Goal: Information Seeking & Learning: Learn about a topic

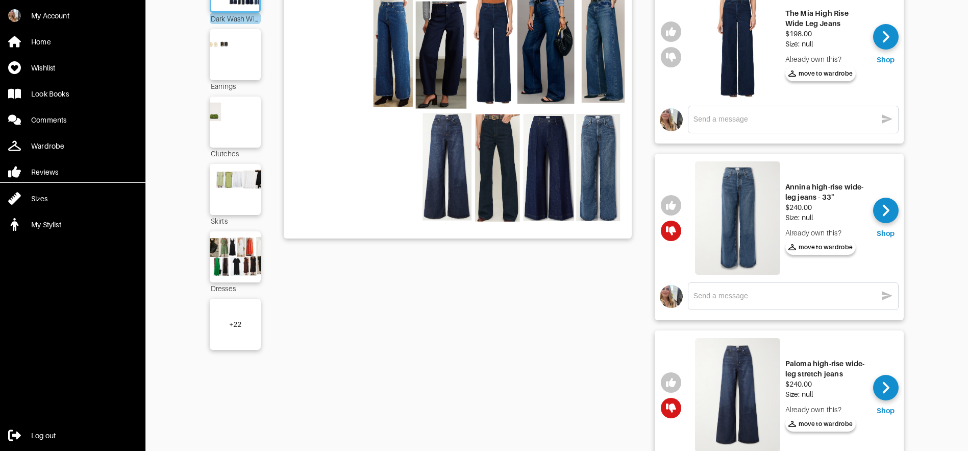
scroll to position [123, 0]
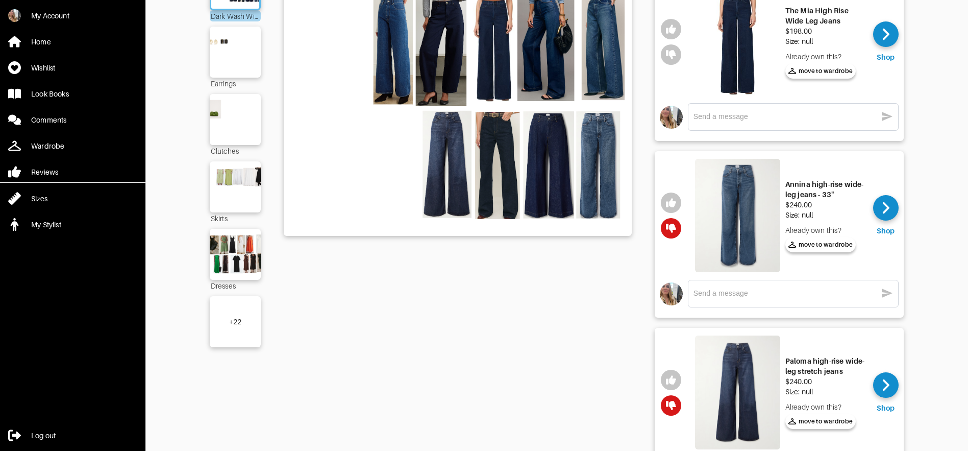
click at [244, 325] on div "+ 22" at bounding box center [235, 321] width 51 height 51
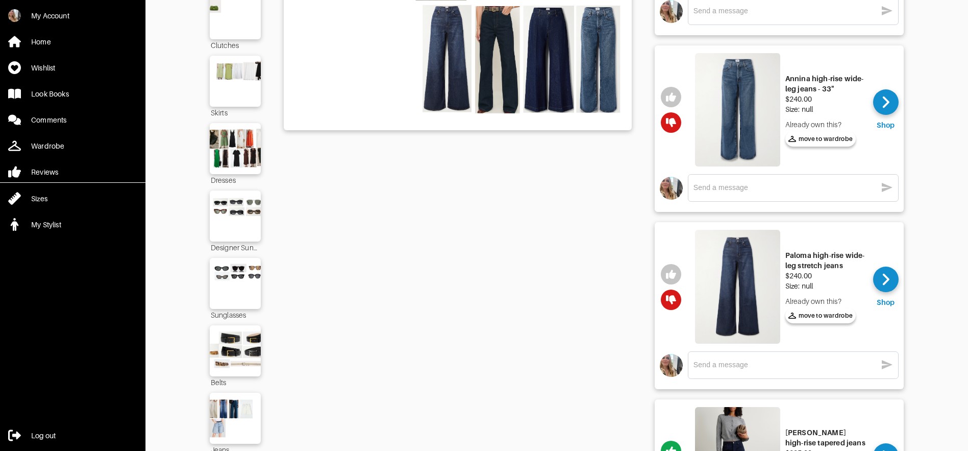
scroll to position [253, 0]
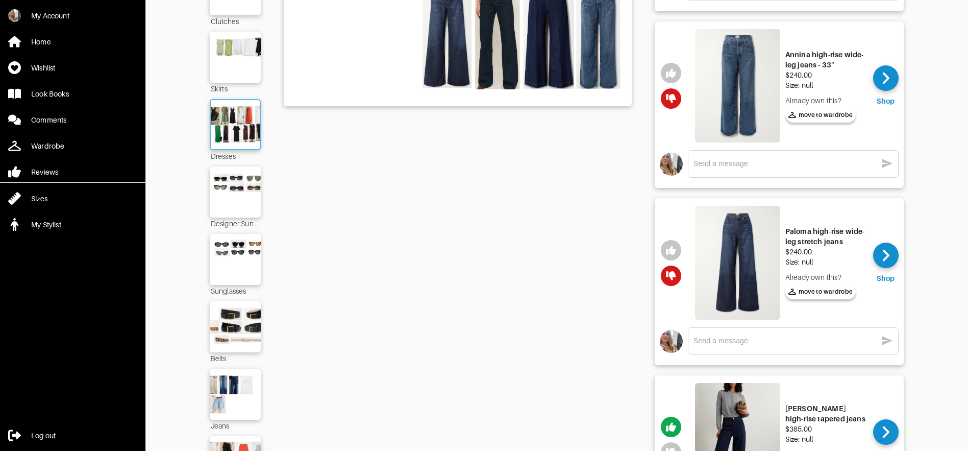
click at [245, 132] on img at bounding box center [235, 124] width 55 height 39
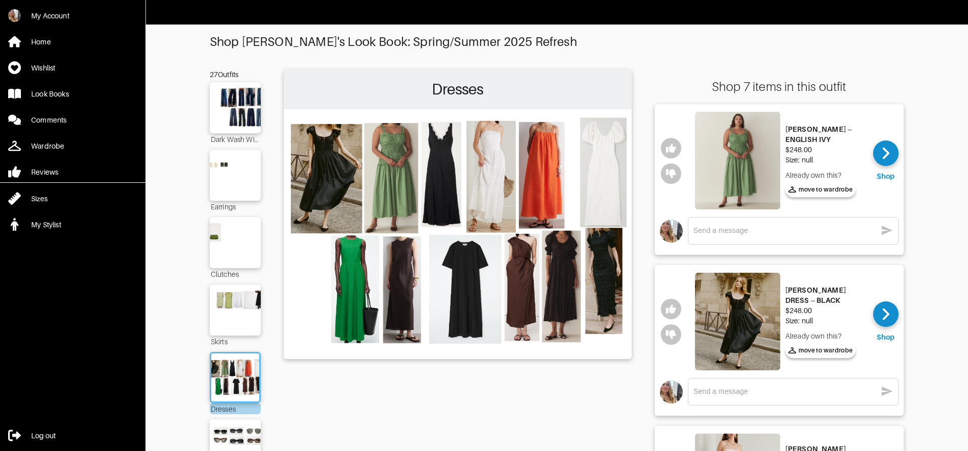
click at [732, 174] on img at bounding box center [737, 160] width 85 height 97
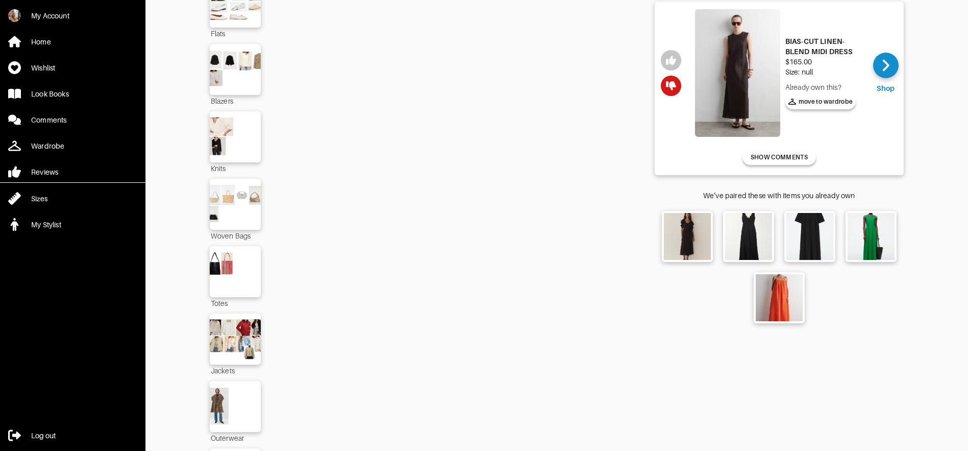
scroll to position [1120, 0]
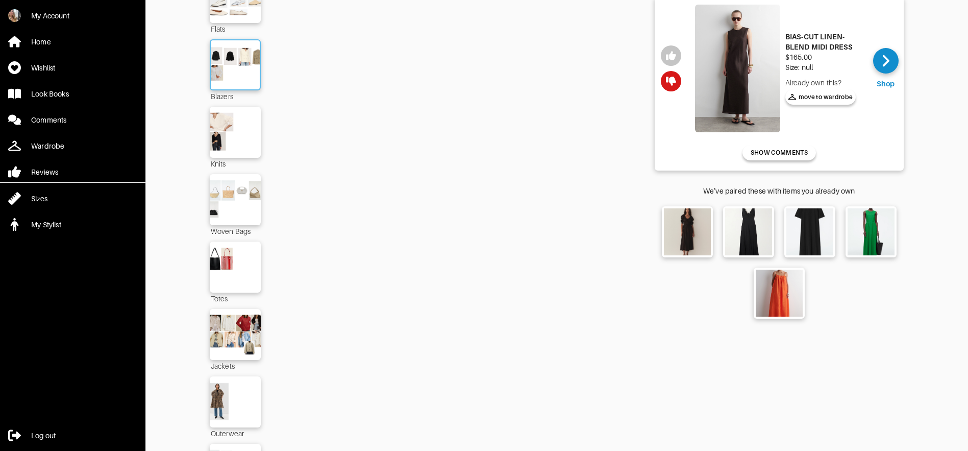
click at [226, 61] on img at bounding box center [235, 64] width 55 height 39
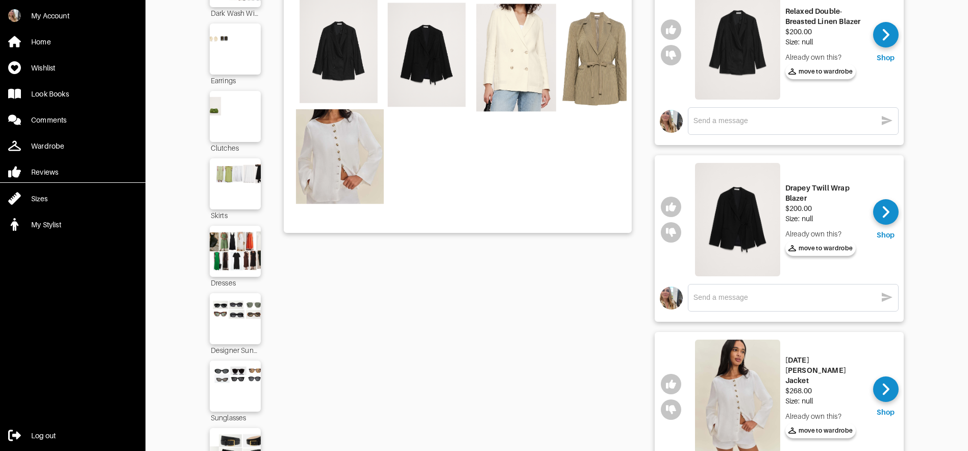
scroll to position [266, 0]
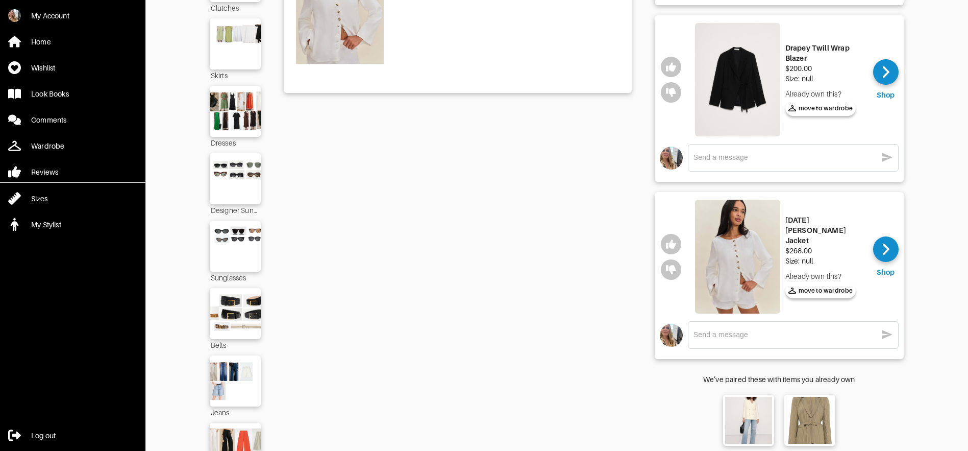
click at [743, 278] on img at bounding box center [737, 257] width 85 height 114
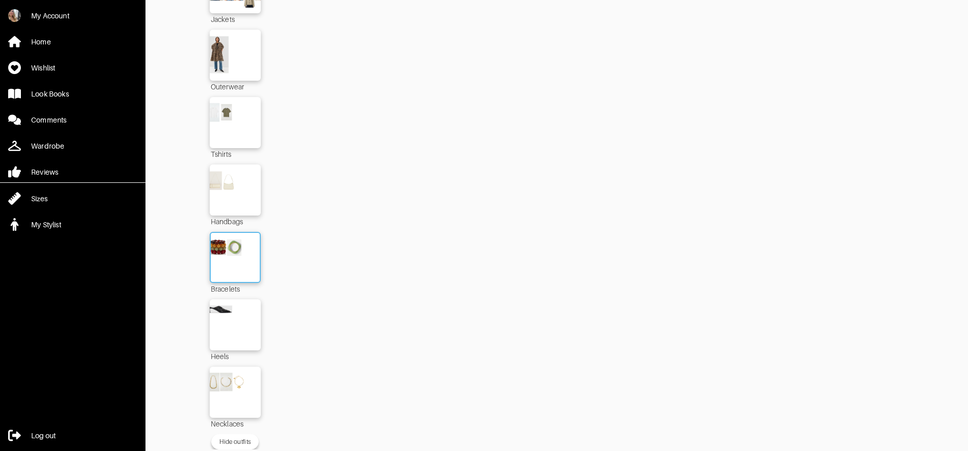
click at [225, 242] on img at bounding box center [235, 257] width 55 height 39
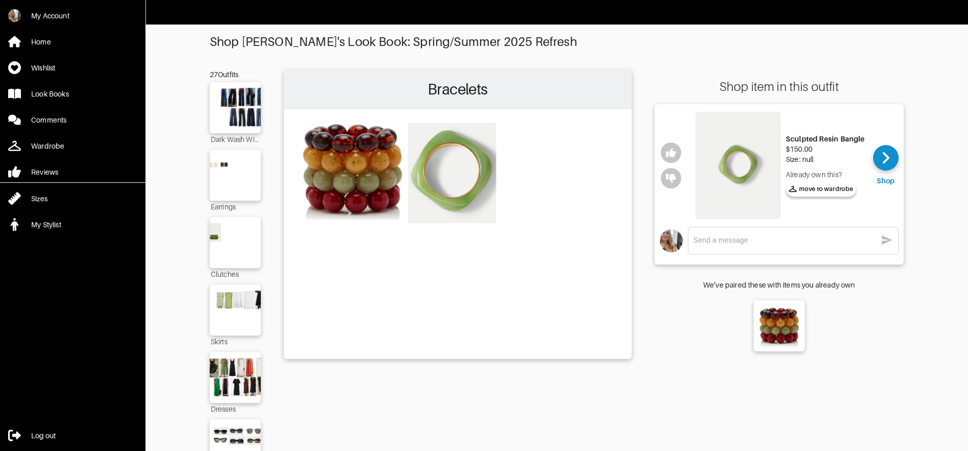
click at [728, 161] on img at bounding box center [737, 165] width 85 height 107
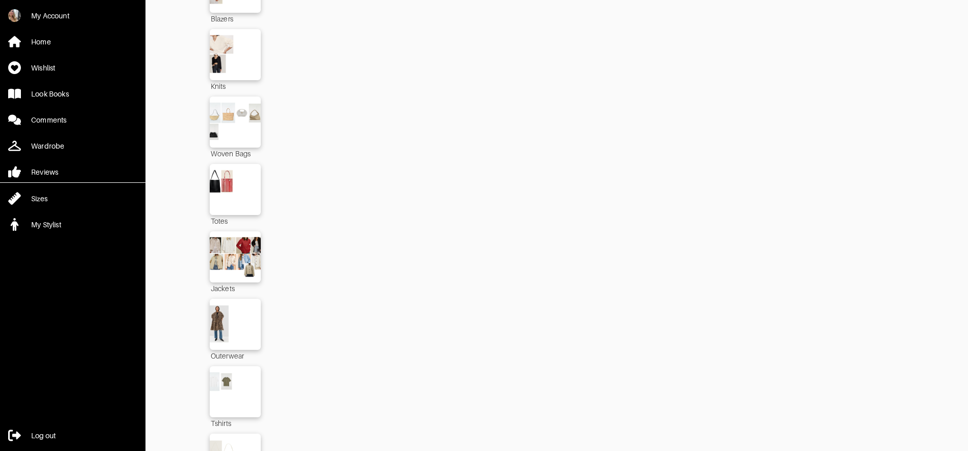
scroll to position [1119, 0]
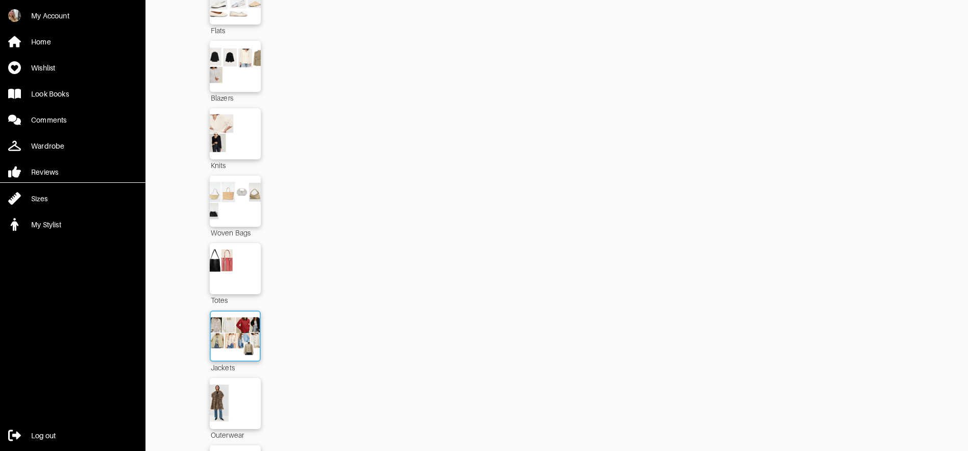
click at [219, 332] on img at bounding box center [235, 335] width 55 height 39
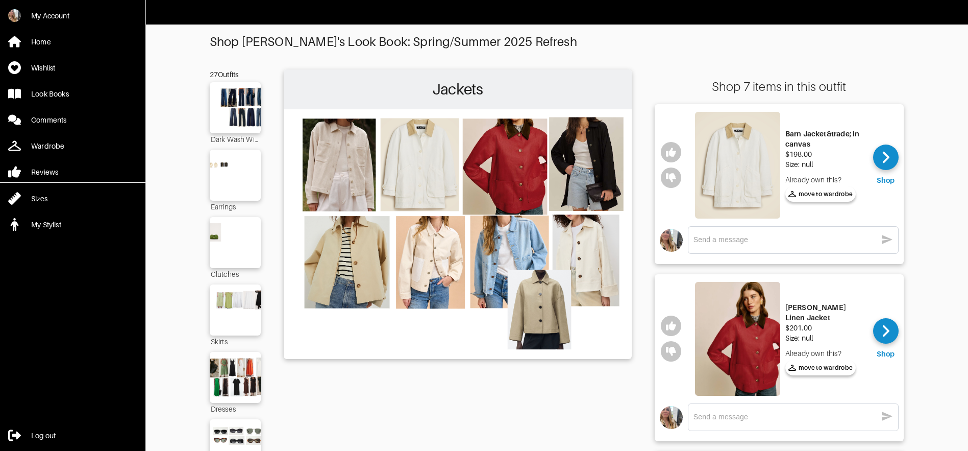
click at [749, 349] on img at bounding box center [737, 339] width 85 height 114
click at [742, 325] on img at bounding box center [737, 339] width 85 height 114
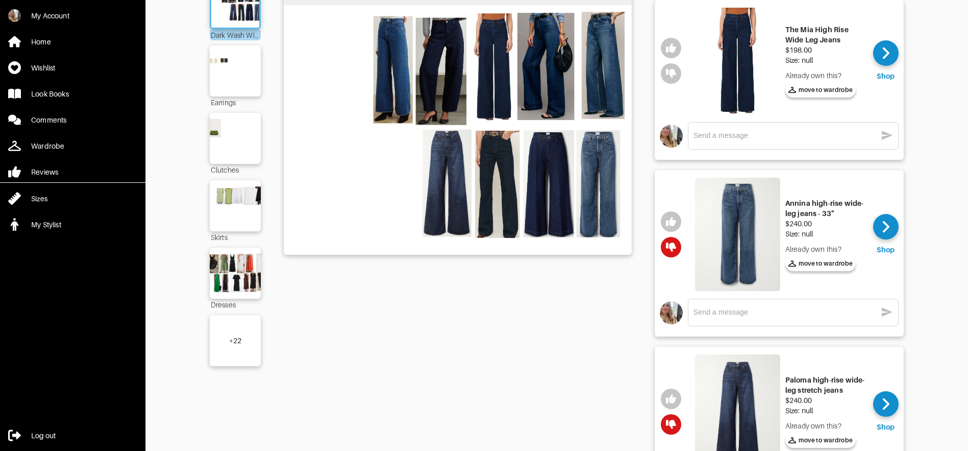
scroll to position [106, 0]
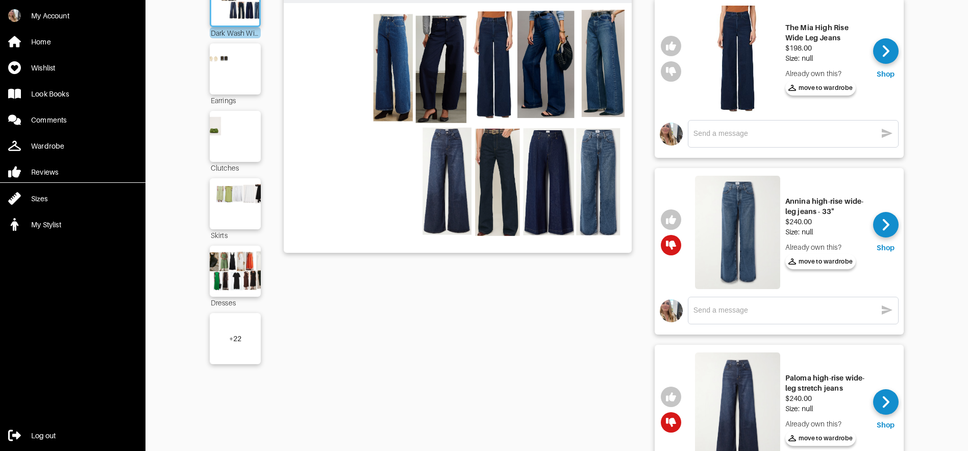
click at [239, 338] on div "+ 22" at bounding box center [235, 338] width 13 height 10
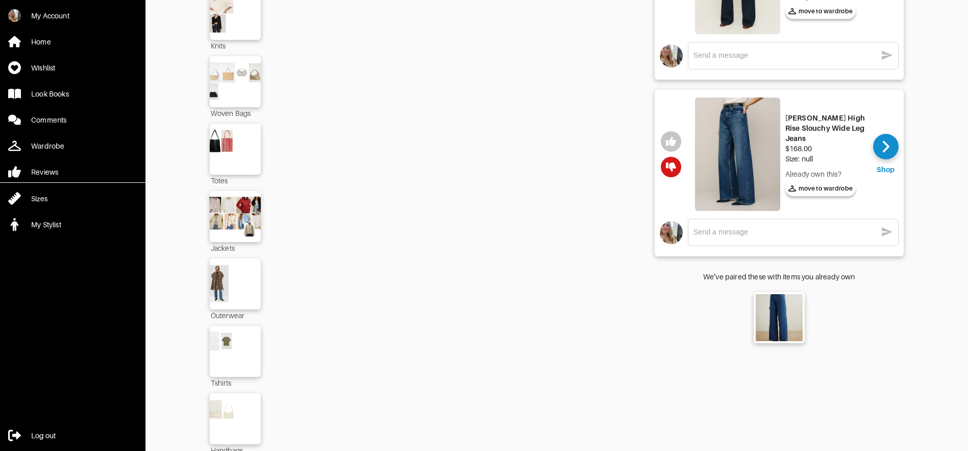
scroll to position [1241, 0]
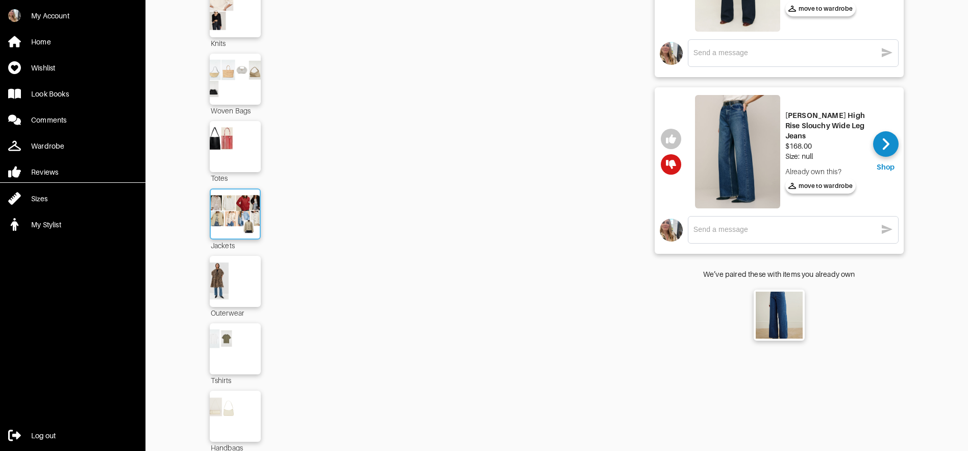
click at [214, 222] on img at bounding box center [235, 213] width 55 height 39
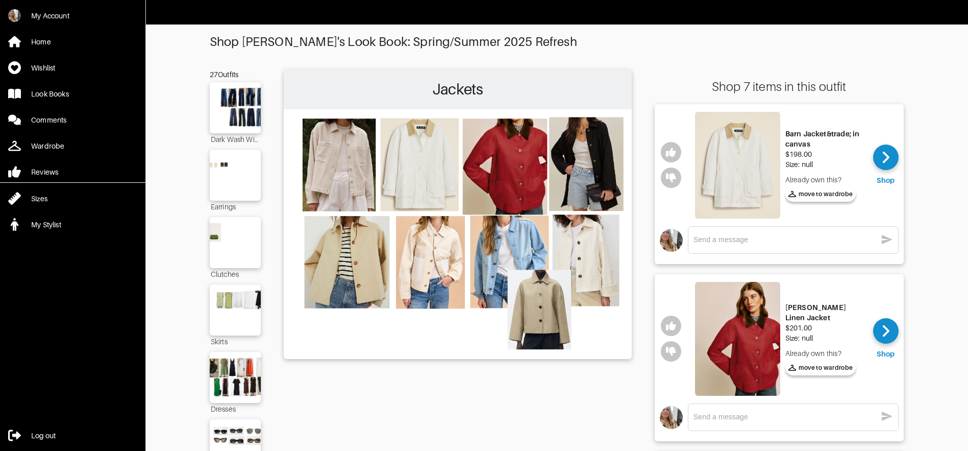
click at [762, 329] on img at bounding box center [737, 339] width 85 height 114
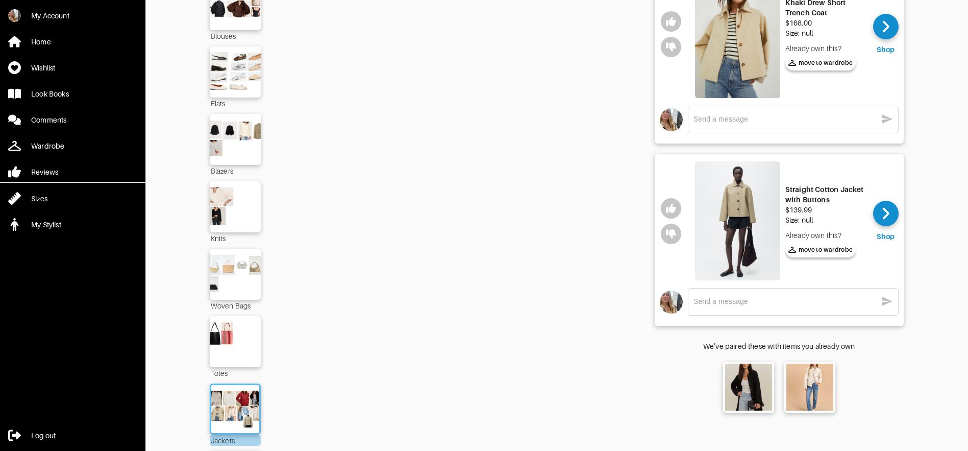
scroll to position [1046, 0]
click at [246, 76] on img at bounding box center [235, 71] width 55 height 39
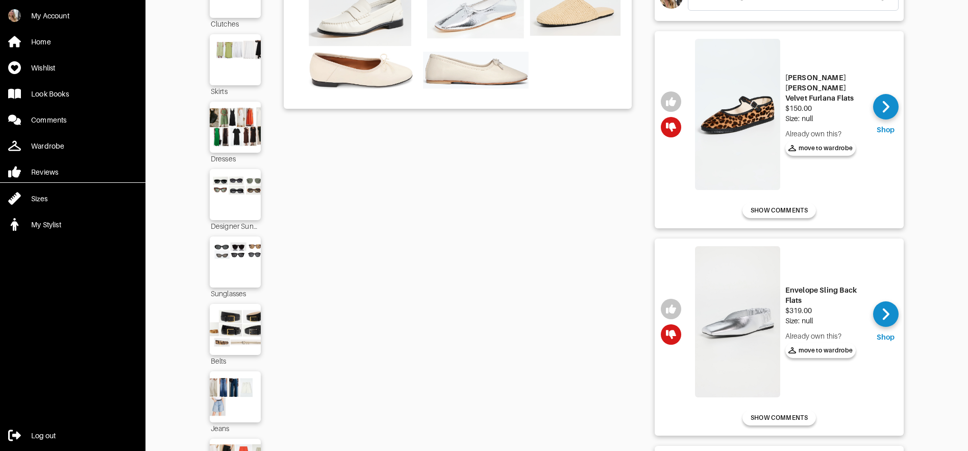
scroll to position [36, 0]
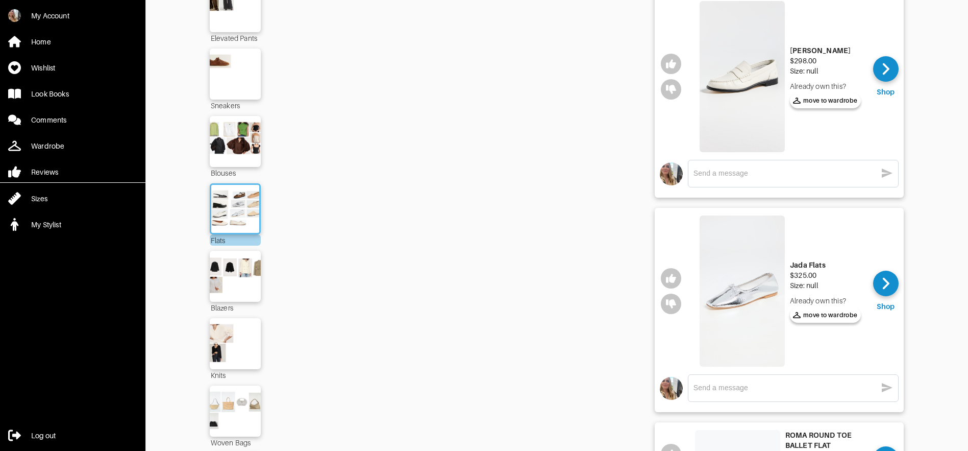
click at [744, 286] on img at bounding box center [742, 290] width 85 height 151
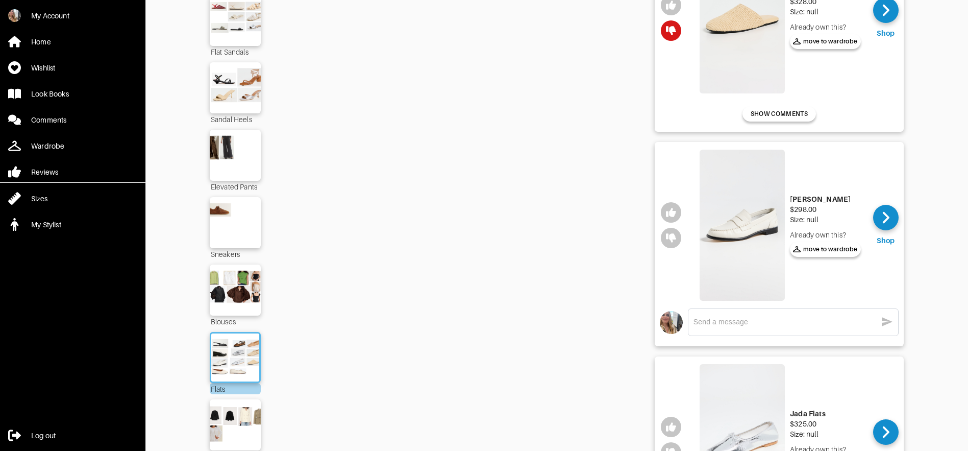
click at [740, 233] on img at bounding box center [742, 224] width 85 height 151
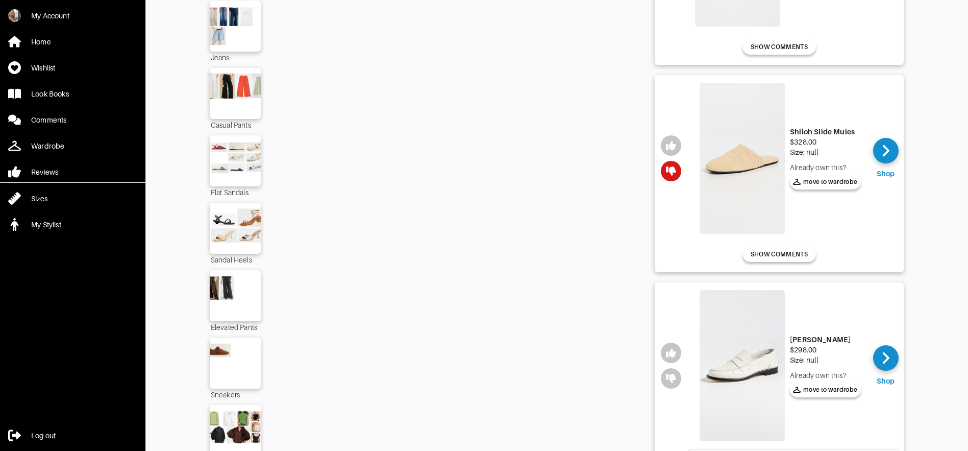
scroll to position [619, 0]
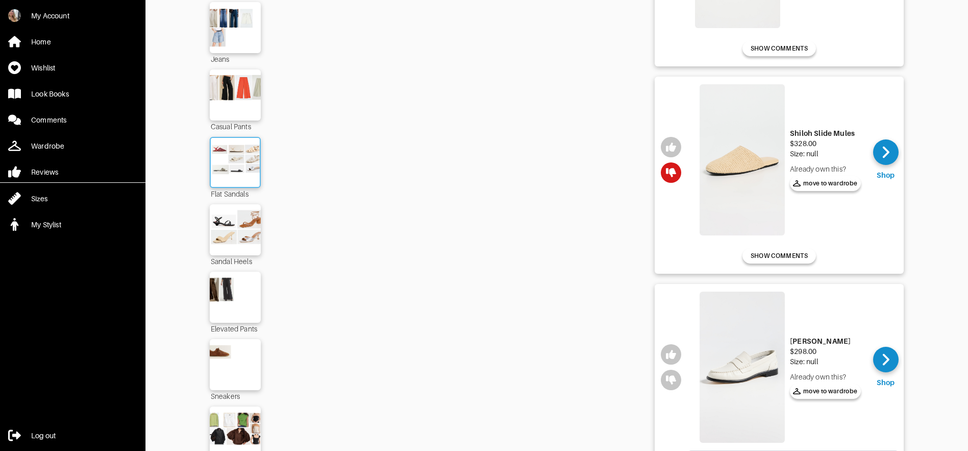
click at [231, 161] on img at bounding box center [235, 162] width 55 height 39
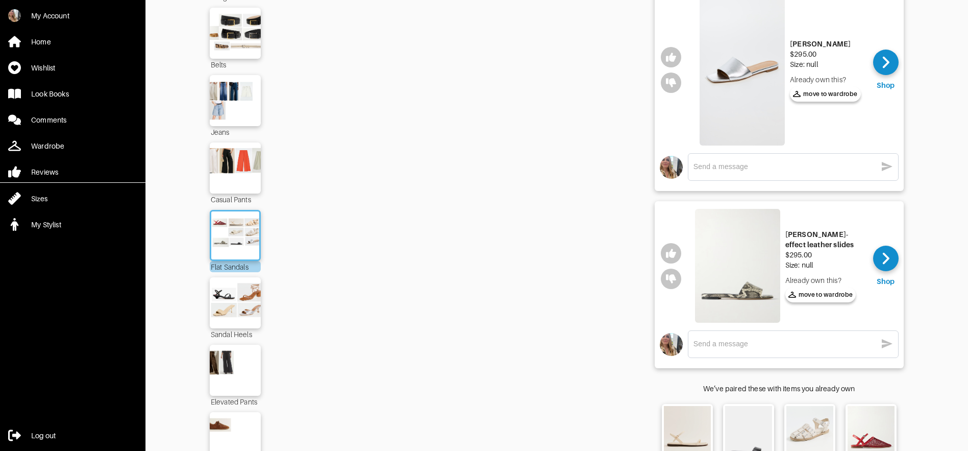
scroll to position [514, 0]
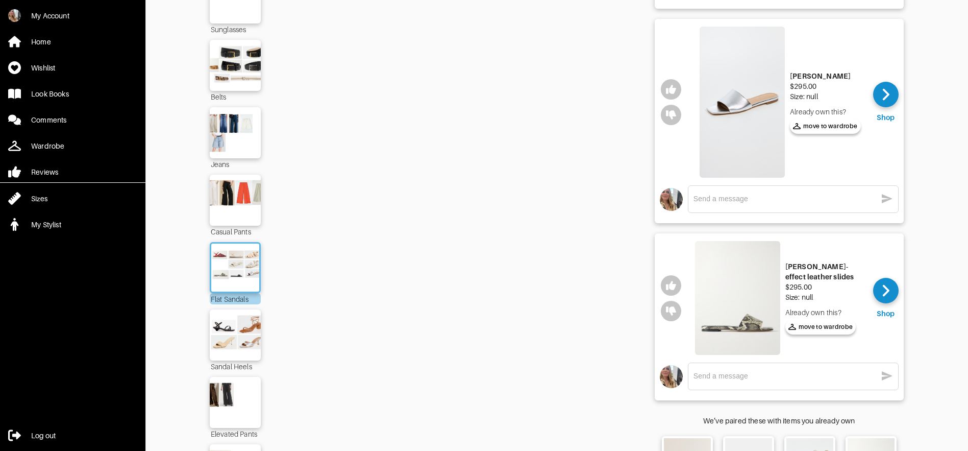
click at [746, 292] on img at bounding box center [737, 298] width 85 height 114
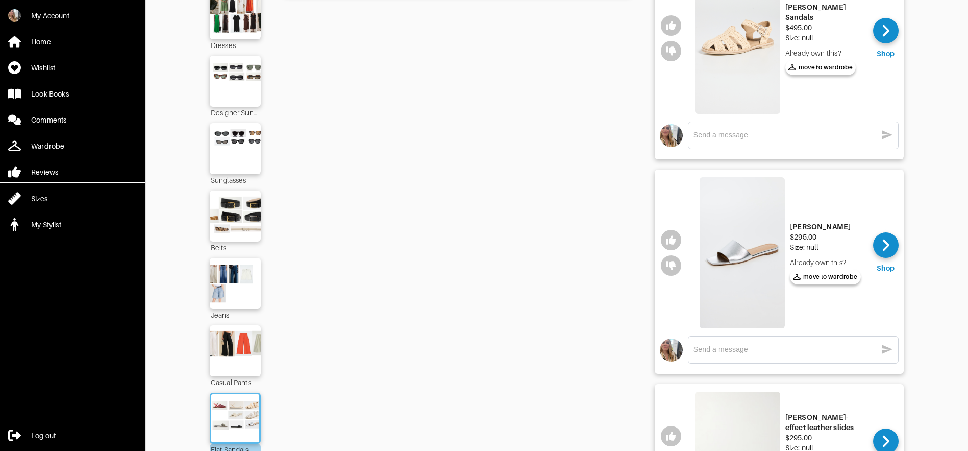
click at [746, 292] on img at bounding box center [742, 252] width 85 height 151
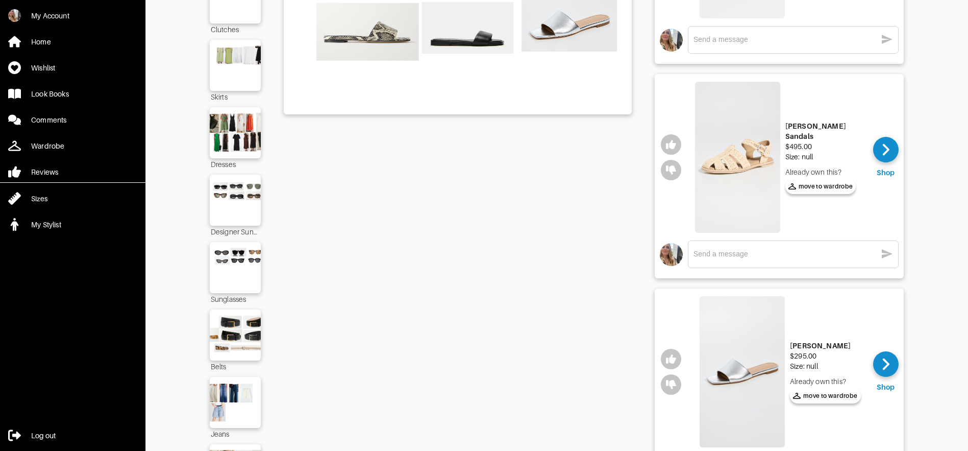
scroll to position [0, 0]
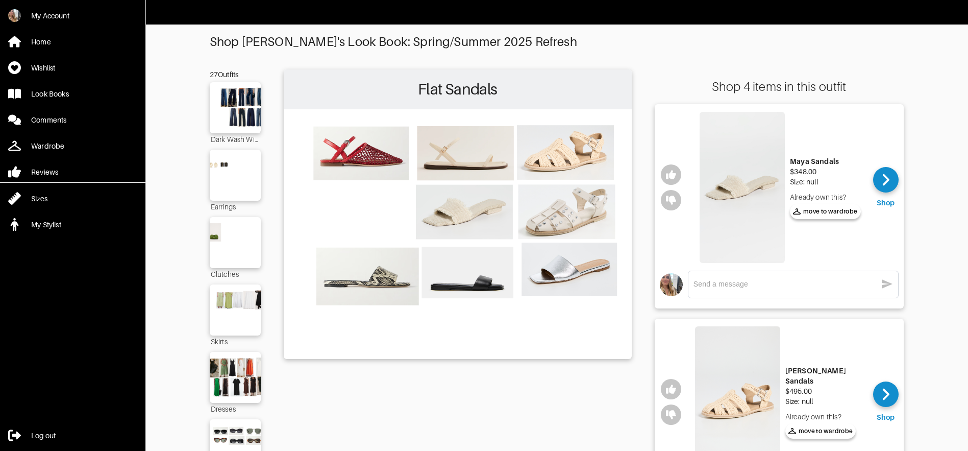
click at [730, 213] on img at bounding box center [742, 187] width 85 height 151
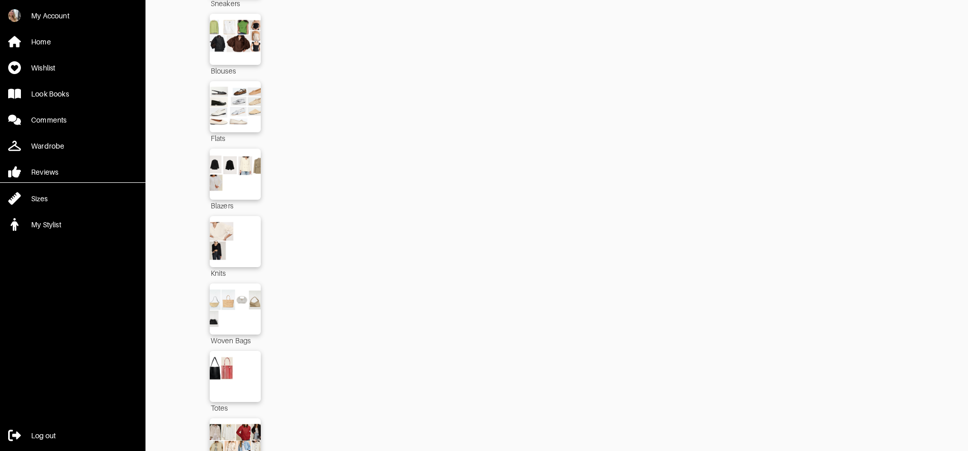
scroll to position [1128, 0]
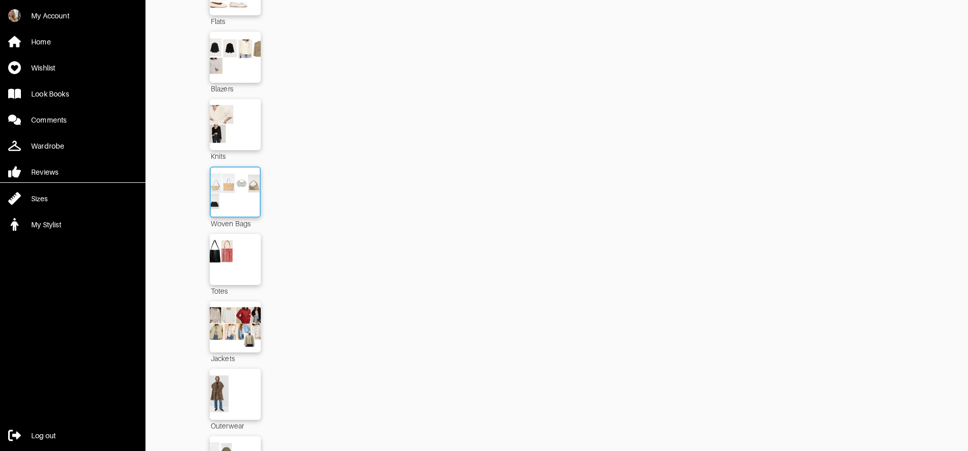
click at [220, 195] on img at bounding box center [235, 191] width 55 height 39
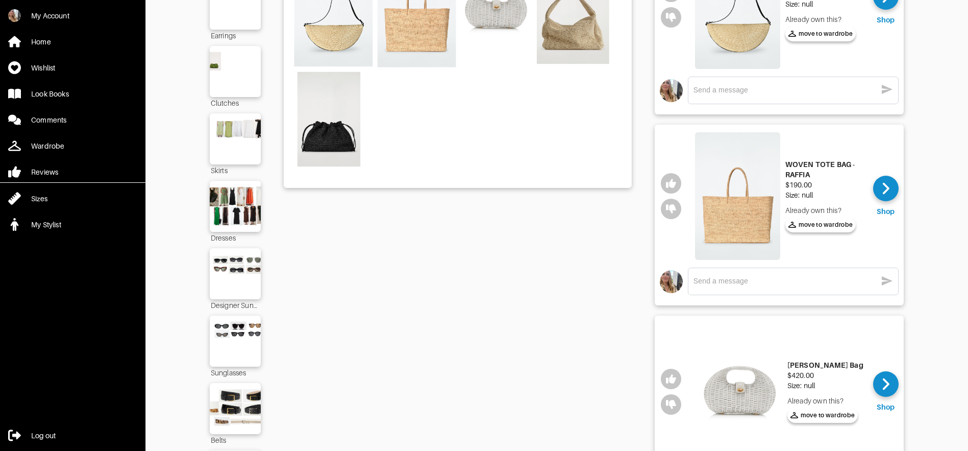
scroll to position [139, 0]
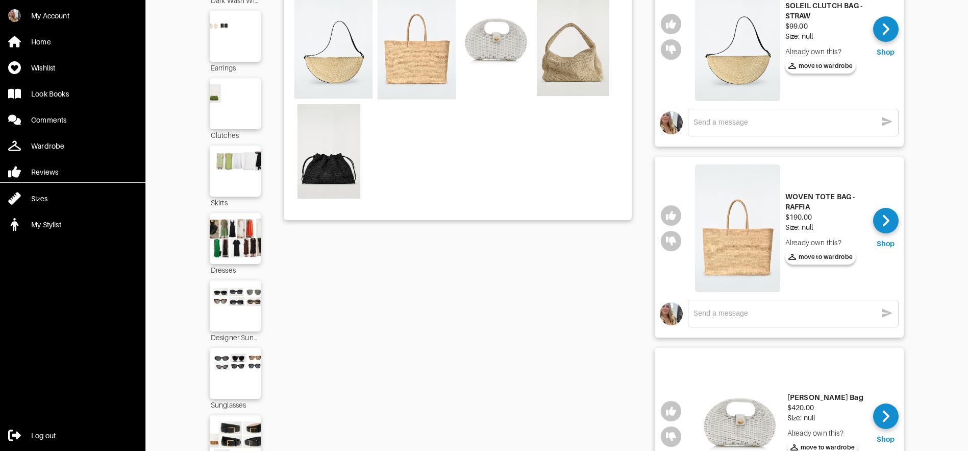
click at [745, 426] on img at bounding box center [739, 423] width 85 height 136
click at [722, 229] on img at bounding box center [737, 228] width 85 height 128
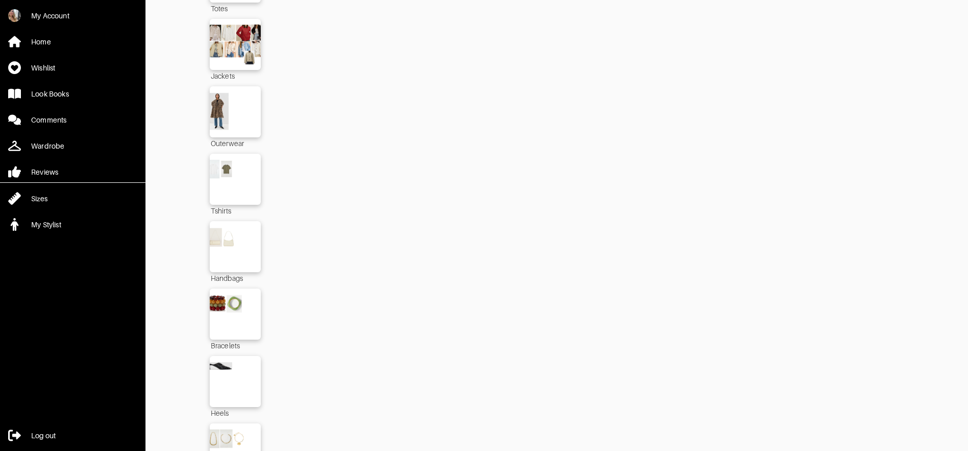
scroll to position [1424, 0]
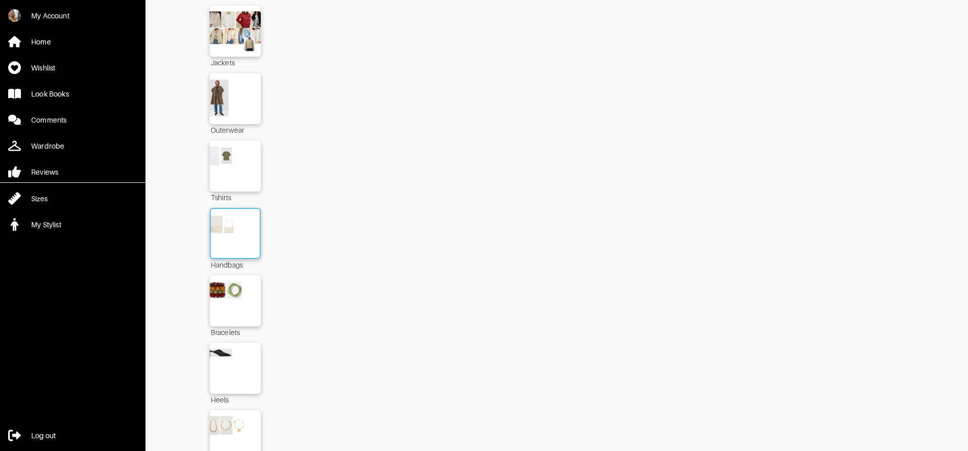
click at [221, 214] on img at bounding box center [235, 233] width 55 height 39
click at [236, 233] on img at bounding box center [235, 233] width 55 height 39
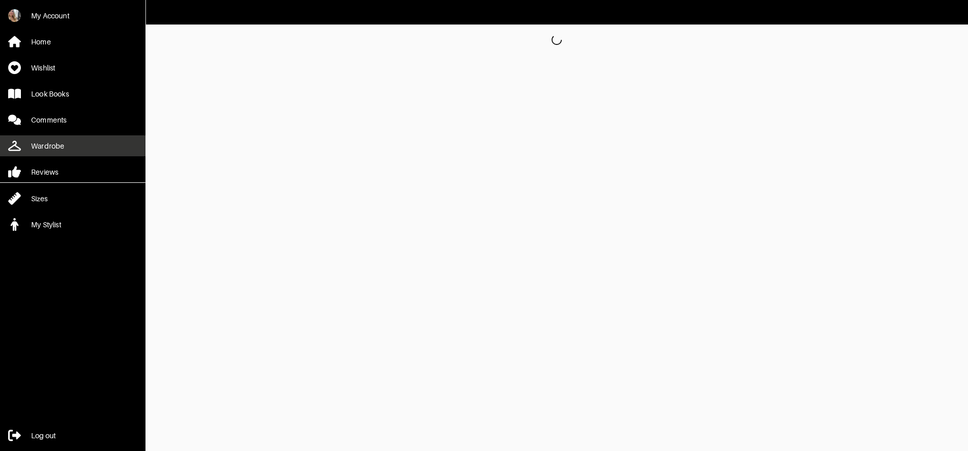
click at [60, 149] on div "Wardrobe" at bounding box center [47, 146] width 33 height 10
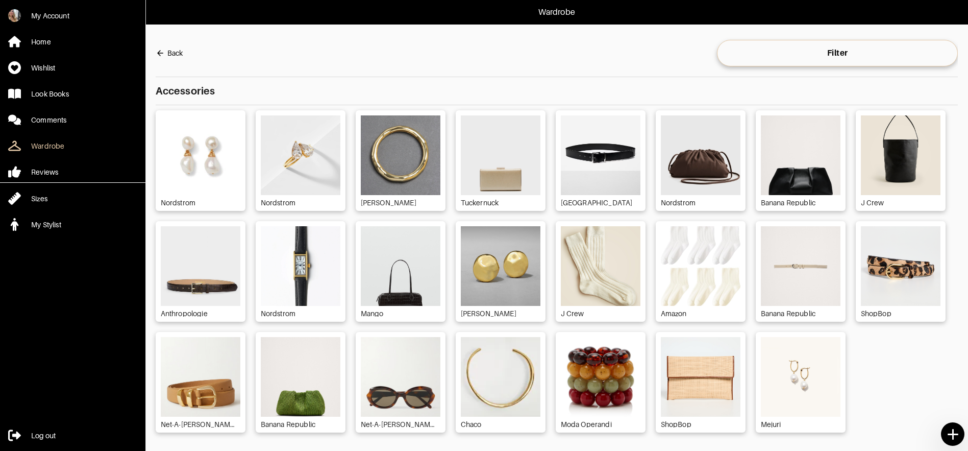
click at [617, 400] on img at bounding box center [601, 377] width 80 height 80
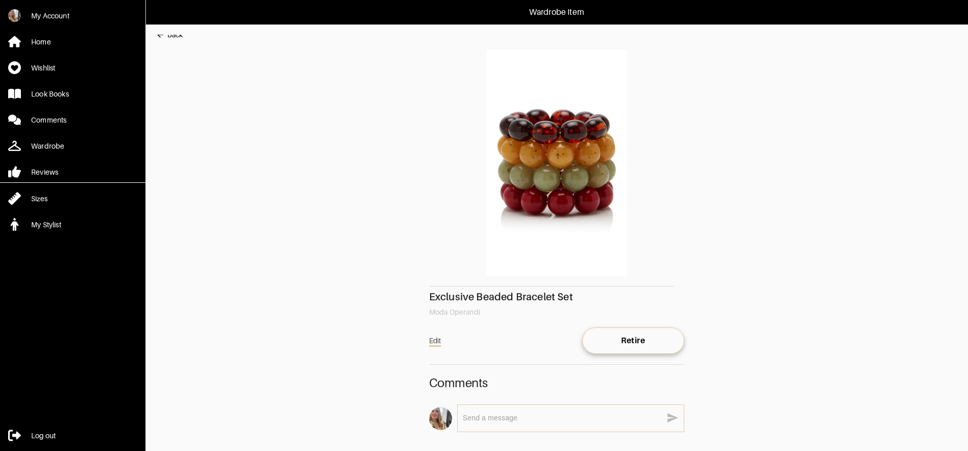
click at [530, 173] on img at bounding box center [556, 163] width 255 height 226
drag, startPoint x: 580, startPoint y: 293, endPoint x: 408, endPoint y: 291, distance: 172.0
click at [417, 292] on main "Back Exclusive Beaded Bracelet Set Moda Operandi Edit Retire Comments x" at bounding box center [551, 256] width 812 height 443
copy div "Exclusive Beaded Bracelet Set"
click at [526, 325] on div "Exclusive Beaded Bracelet Set Moda Operandi Edit Retire Comments x" at bounding box center [556, 246] width 255 height 392
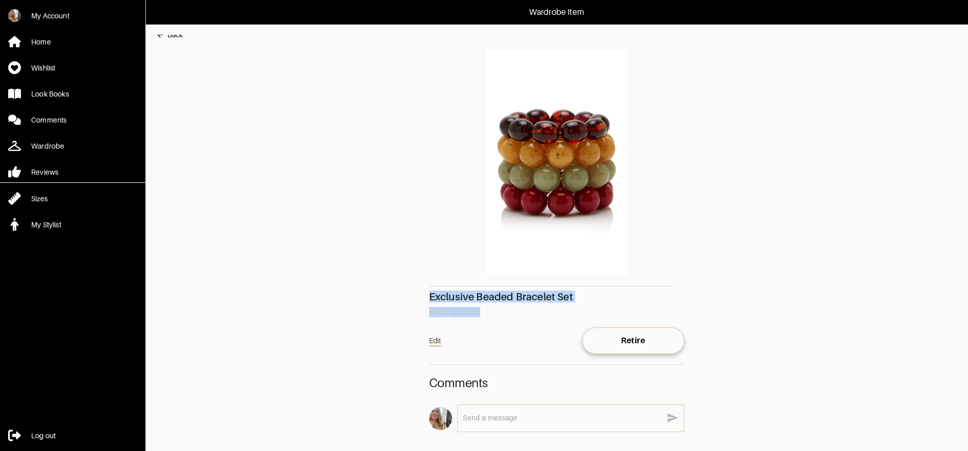
drag, startPoint x: 507, startPoint y: 313, endPoint x: 415, endPoint y: 287, distance: 95.0
click at [415, 287] on main "Back Exclusive Beaded Bracelet Set Moda Operandi Edit Retire Comments x" at bounding box center [551, 256] width 812 height 443
copy div "Exclusive Beaded Bracelet Set Moda Operandi"
click at [533, 172] on img at bounding box center [556, 163] width 255 height 226
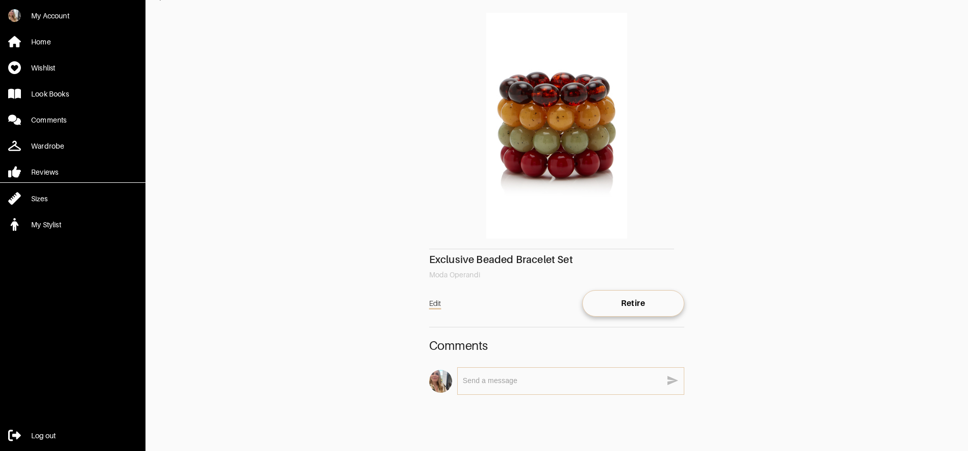
click at [398, 152] on main "Back Exclusive Beaded Bracelet Set Moda Operandi Edit Retire Comments x" at bounding box center [551, 218] width 812 height 443
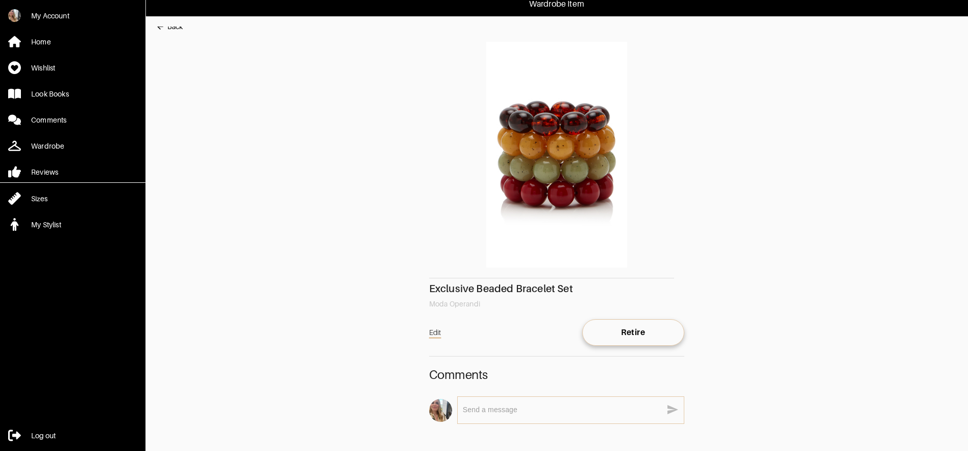
scroll to position [0, 0]
